Goal: Transaction & Acquisition: Purchase product/service

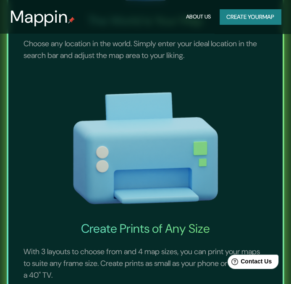
scroll to position [378, 0]
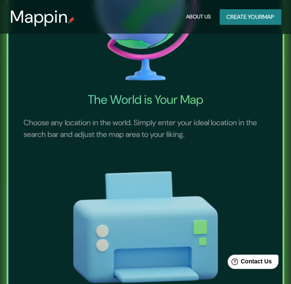
click at [255, 21] on button "Create your map" at bounding box center [249, 17] width 61 height 16
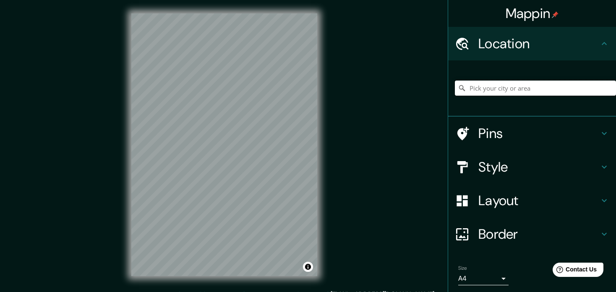
click at [290, 87] on input "Pick your city or area" at bounding box center [535, 88] width 161 height 15
click at [290, 109] on div "[GEOGRAPHIC_DATA], [GEOGRAPHIC_DATA] - [GEOGRAPHIC_DATA], [GEOGRAPHIC_DATA]" at bounding box center [532, 88] width 168 height 56
click at [290, 93] on input "[GEOGRAPHIC_DATA], [GEOGRAPHIC_DATA] - [GEOGRAPHIC_DATA], [GEOGRAPHIC_DATA]" at bounding box center [535, 88] width 161 height 15
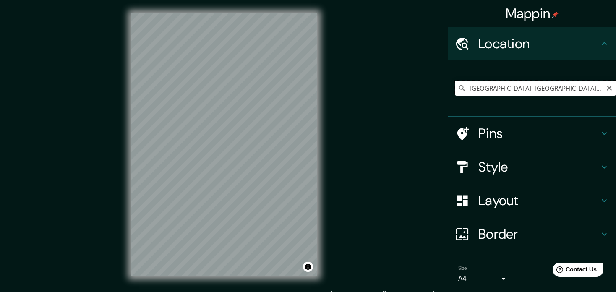
click at [290, 93] on input "[GEOGRAPHIC_DATA], [GEOGRAPHIC_DATA] - [GEOGRAPHIC_DATA], [GEOGRAPHIC_DATA]" at bounding box center [535, 88] width 161 height 15
type input "Pasaje [GEOGRAPHIC_DATA], [GEOGRAPHIC_DATA], [GEOGRAPHIC_DATA] 1100000, [GEOGRA…"
click at [290, 87] on icon "Clear" at bounding box center [609, 88] width 7 height 7
click at [290, 84] on input "Pick your city or area" at bounding box center [535, 88] width 161 height 15
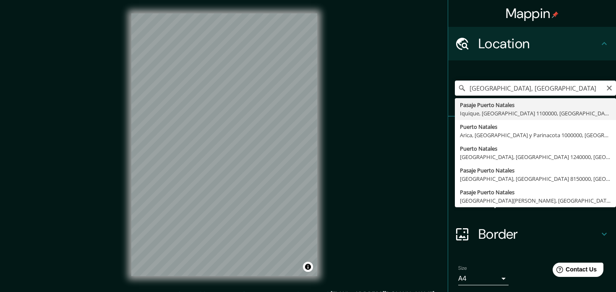
type input "[GEOGRAPHIC_DATA], [GEOGRAPHIC_DATA], [GEOGRAPHIC_DATA] 1240000, [GEOGRAPHIC_DA…"
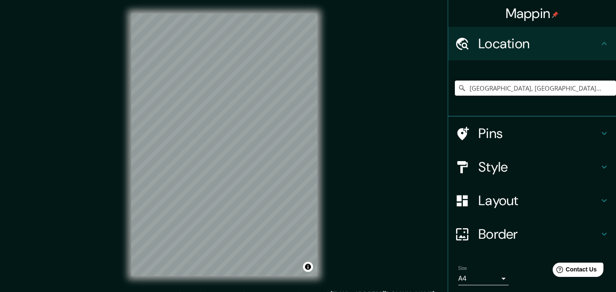
click at [184, 0] on html "Mappin Location [GEOGRAPHIC_DATA], [GEOGRAPHIC_DATA], [GEOGRAPHIC_DATA] 1240000…" at bounding box center [308, 146] width 616 height 292
click at [229, 115] on div at bounding box center [227, 112] width 7 height 7
click at [202, 113] on div at bounding box center [199, 112] width 7 height 7
click at [201, 192] on div at bounding box center [201, 190] width 7 height 7
click at [290, 131] on h4 "Pins" at bounding box center [538, 133] width 121 height 17
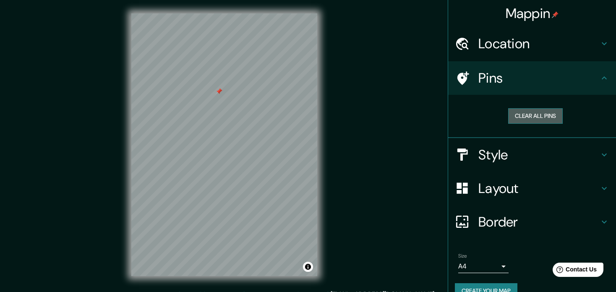
click at [290, 117] on button "Clear all pins" at bounding box center [535, 116] width 55 height 16
click at [290, 78] on icon at bounding box center [604, 78] width 10 height 10
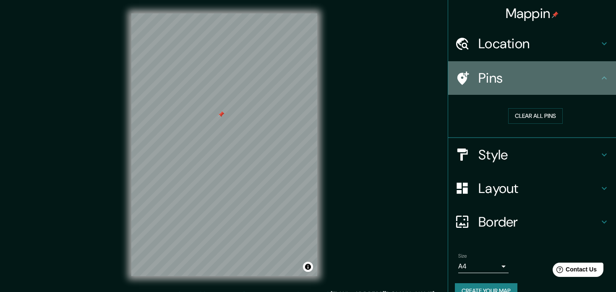
click at [290, 78] on icon at bounding box center [604, 77] width 5 height 3
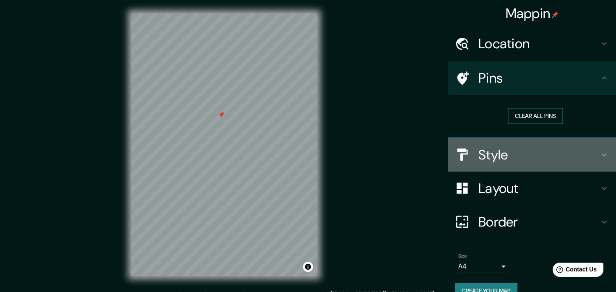
click at [290, 153] on icon at bounding box center [604, 155] width 10 height 10
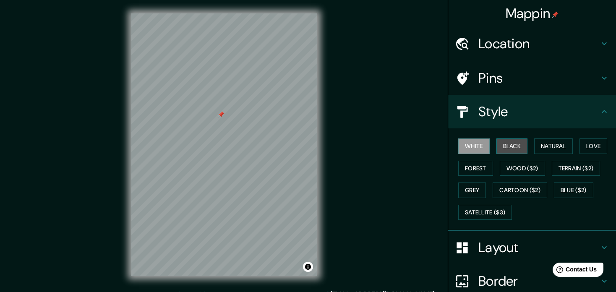
click at [290, 142] on button "Black" at bounding box center [511, 146] width 31 height 16
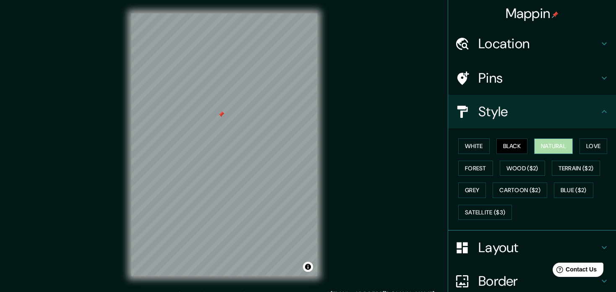
click at [290, 143] on button "Natural" at bounding box center [553, 146] width 39 height 16
click at [290, 146] on button "Love" at bounding box center [593, 146] width 28 height 16
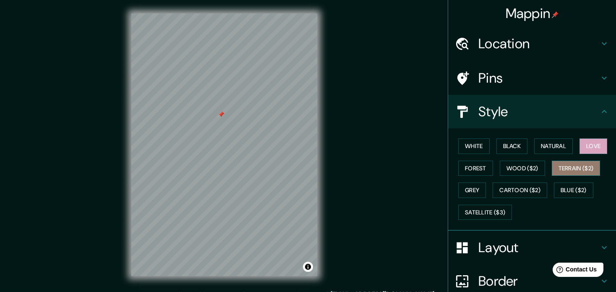
click at [290, 173] on button "Terrain ($2)" at bounding box center [576, 169] width 49 height 16
click at [290, 168] on button "Forest" at bounding box center [475, 169] width 35 height 16
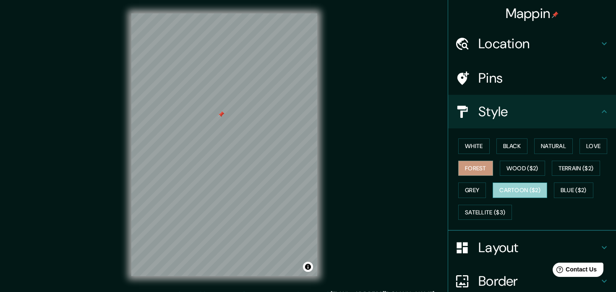
click at [290, 197] on button "Cartoon ($2)" at bounding box center [520, 190] width 55 height 16
click at [290, 186] on button "Grey" at bounding box center [472, 190] width 28 height 16
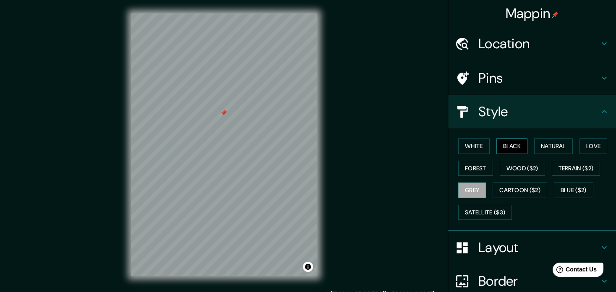
click at [290, 147] on button "Black" at bounding box center [511, 146] width 31 height 16
click at [290, 166] on button "Forest" at bounding box center [475, 169] width 35 height 16
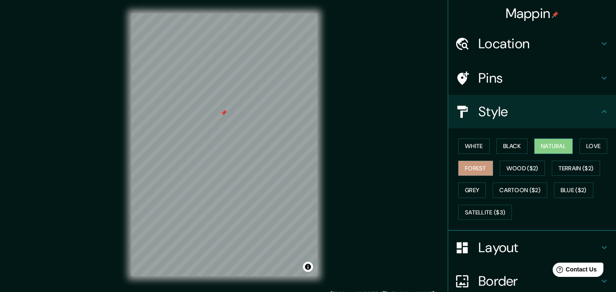
click at [290, 148] on button "Natural" at bounding box center [553, 146] width 39 height 16
click at [290, 147] on button "Love" at bounding box center [593, 146] width 28 height 16
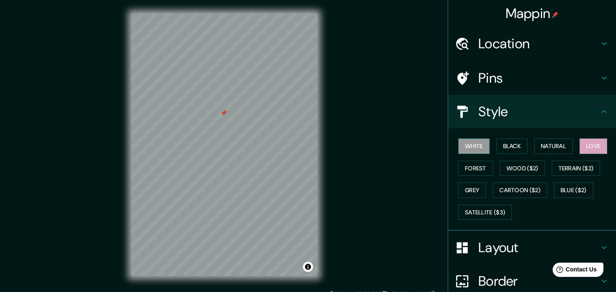
click at [290, 143] on button "White" at bounding box center [473, 146] width 31 height 16
click at [290, 109] on h4 "Style" at bounding box center [538, 111] width 121 height 17
click at [290, 244] on h4 "Layout" at bounding box center [538, 247] width 121 height 17
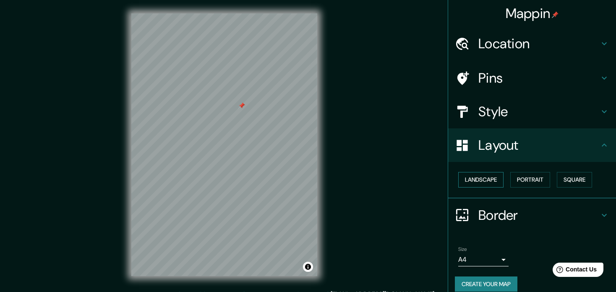
click at [290, 178] on button "Landscape" at bounding box center [480, 180] width 45 height 16
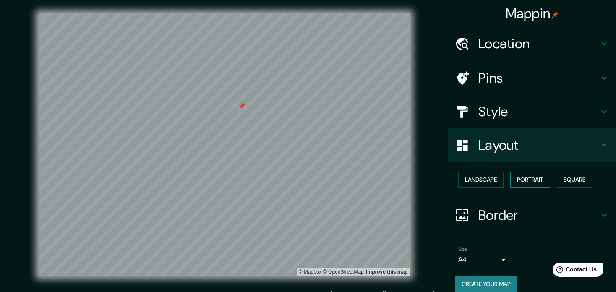
click at [290, 181] on button "Portrait" at bounding box center [530, 180] width 40 height 16
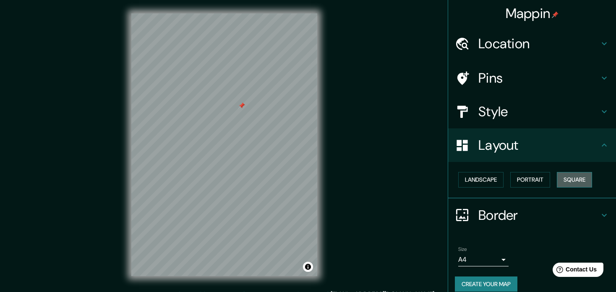
click at [290, 181] on button "Square" at bounding box center [574, 180] width 35 height 16
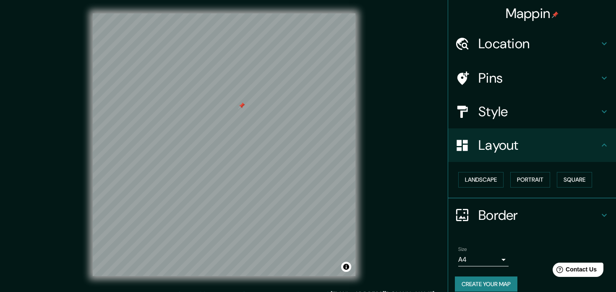
click at [290, 188] on div "Landscape [GEOGRAPHIC_DATA]" at bounding box center [535, 180] width 161 height 22
click at [290, 184] on button "Landscape" at bounding box center [480, 180] width 45 height 16
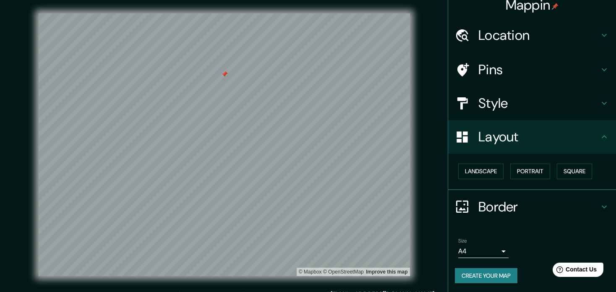
scroll to position [9, 0]
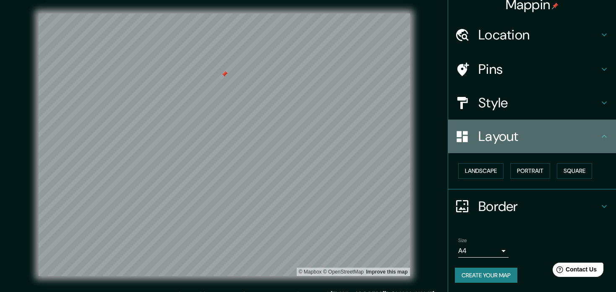
click at [290, 135] on icon at bounding box center [604, 136] width 5 height 3
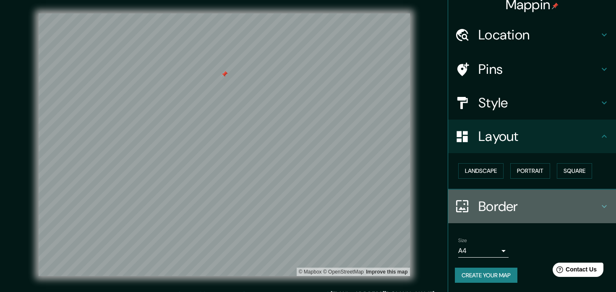
drag, startPoint x: 599, startPoint y: 211, endPoint x: 599, endPoint y: 207, distance: 4.2
click at [290, 210] on div "Border" at bounding box center [532, 207] width 168 height 34
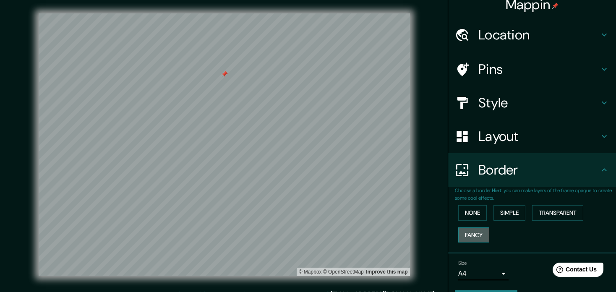
click at [290, 233] on button "Fancy" at bounding box center [473, 235] width 31 height 16
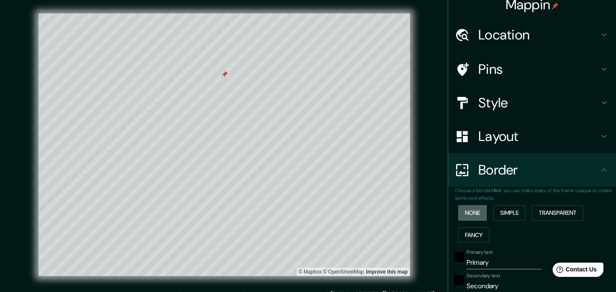
click at [290, 210] on button "None" at bounding box center [472, 213] width 29 height 16
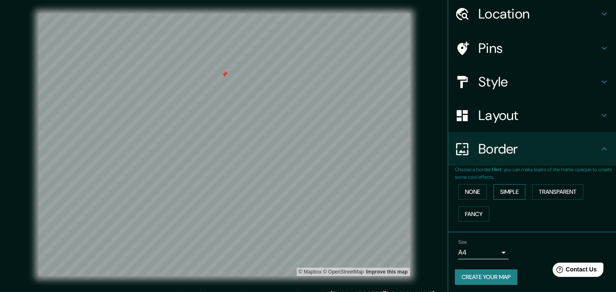
scroll to position [32, 0]
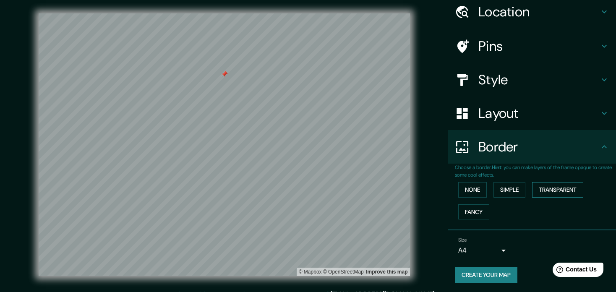
click at [290, 193] on button "Transparent" at bounding box center [557, 190] width 51 height 16
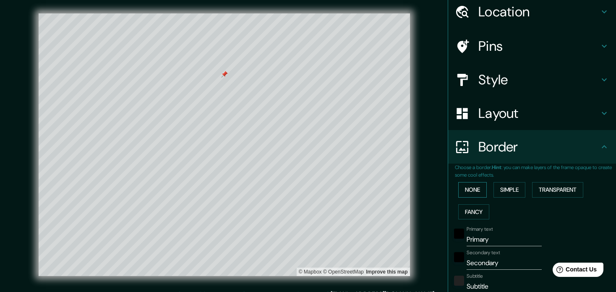
drag, startPoint x: 513, startPoint y: 190, endPoint x: 464, endPoint y: 188, distance: 48.7
click at [290, 190] on button "Simple" at bounding box center [509, 190] width 32 height 16
click at [290, 188] on button "None" at bounding box center [472, 190] width 29 height 16
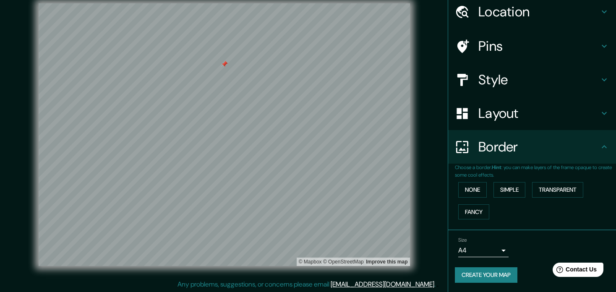
scroll to position [11, 0]
click at [290, 252] on body "Mappin Location [GEOGRAPHIC_DATA], [GEOGRAPHIC_DATA], [GEOGRAPHIC_DATA] 1240000…" at bounding box center [308, 135] width 616 height 292
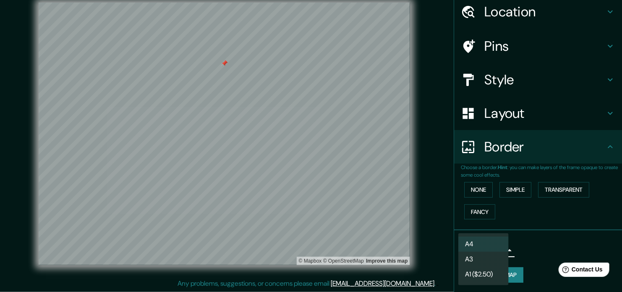
click at [290, 242] on div at bounding box center [311, 146] width 622 height 292
